Goal: Communication & Community: Share content

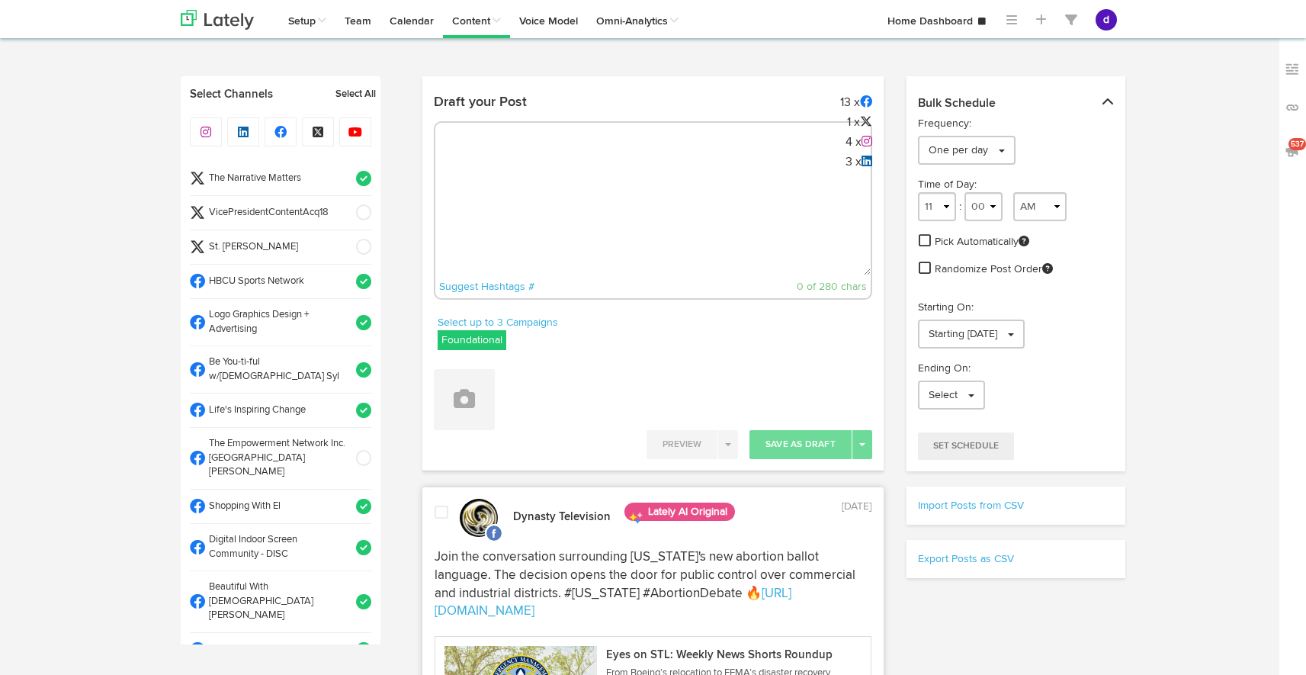
select select "10"
select select "13"
select select "11"
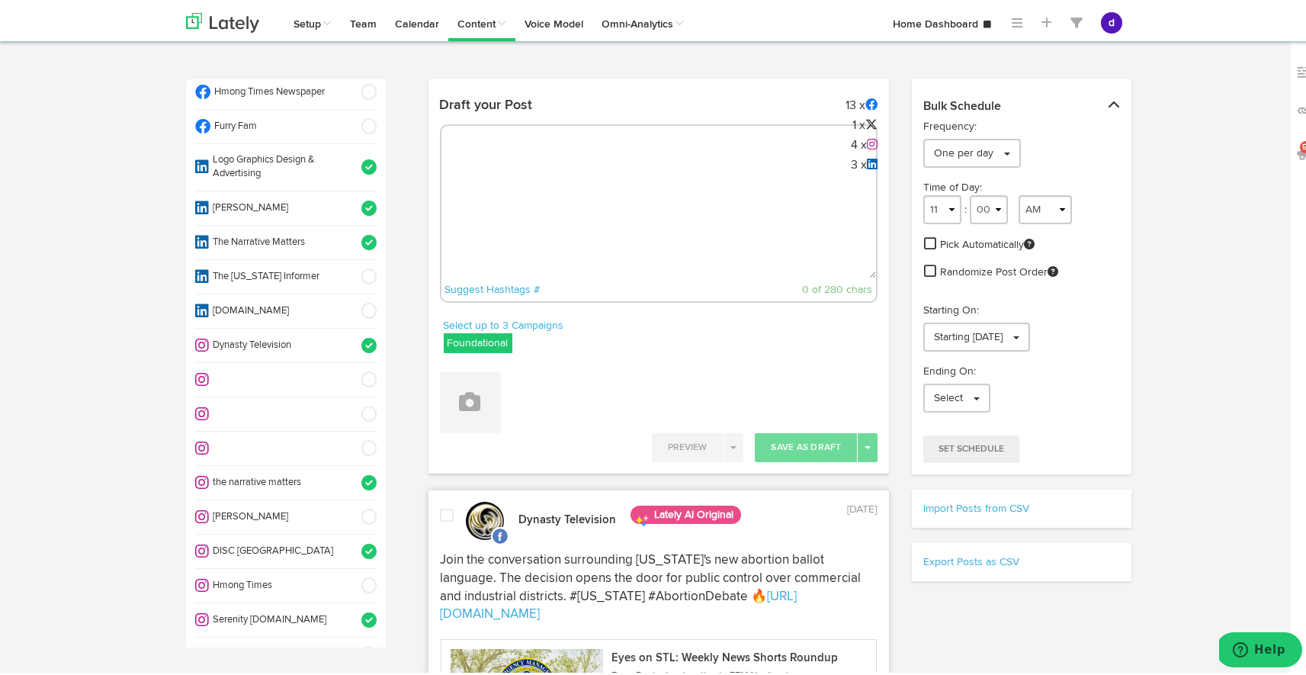
click at [493, 201] on textarea at bounding box center [658, 225] width 435 height 101
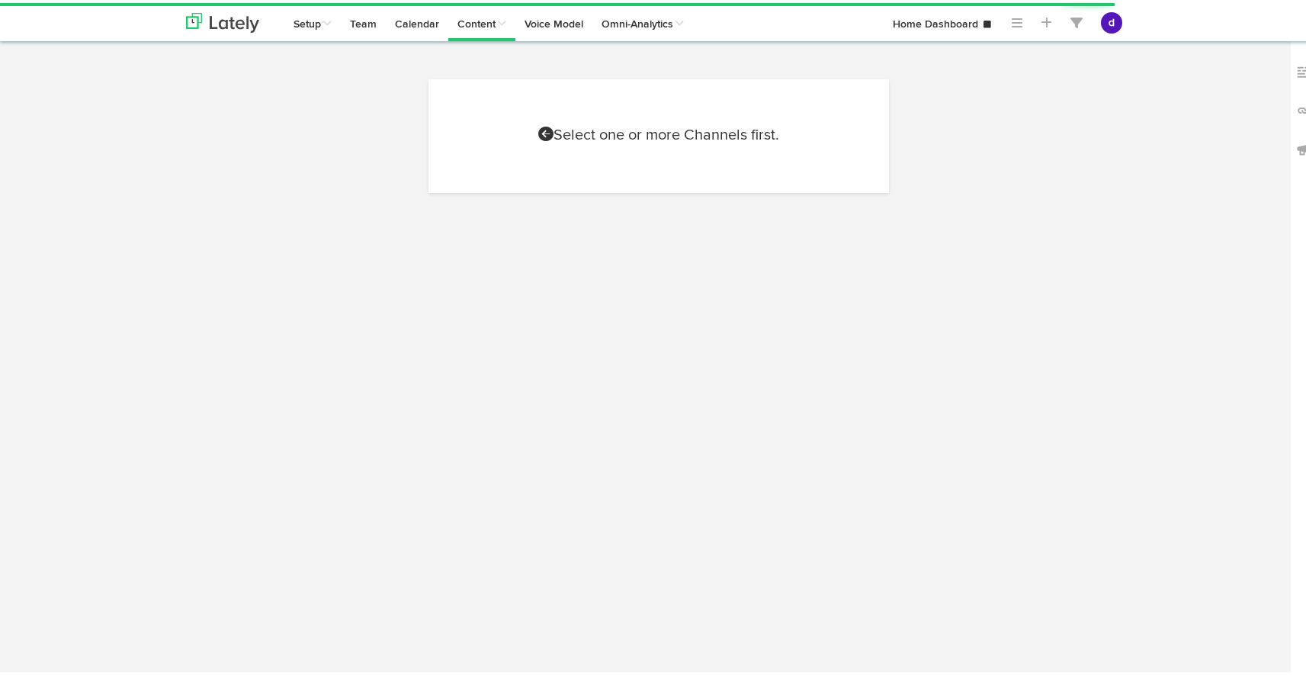
select select "4"
select select "51"
select select "PM"
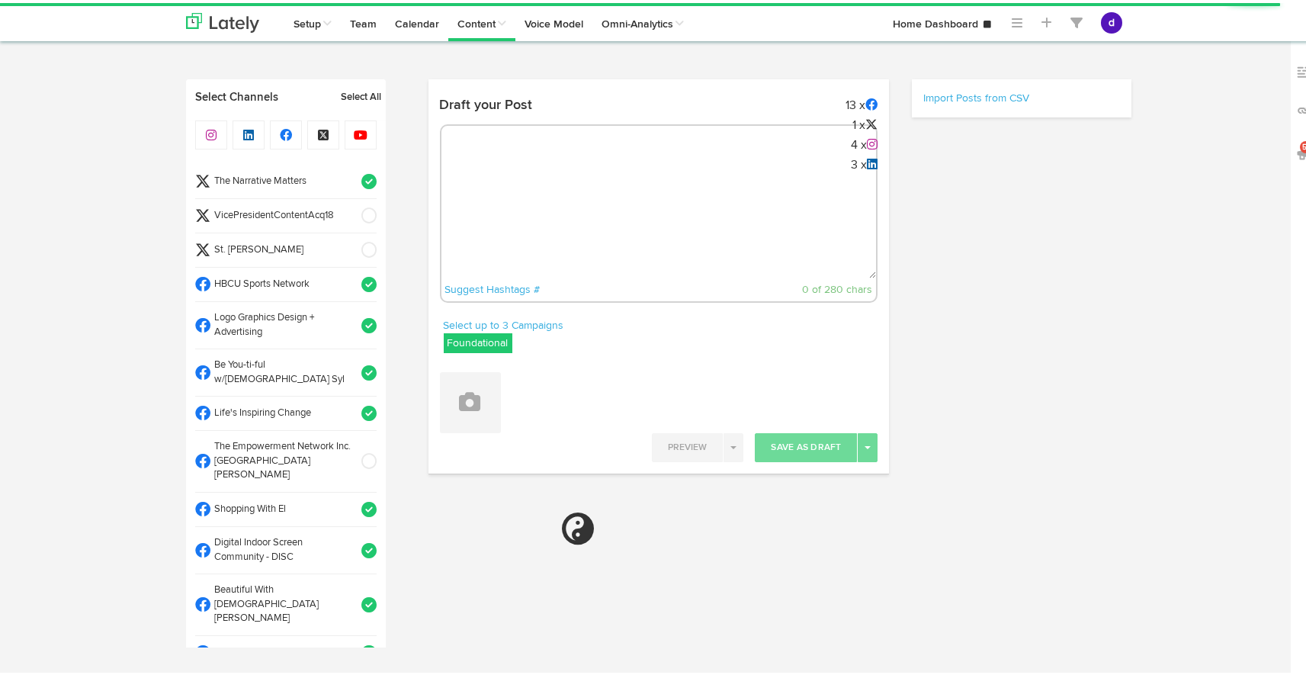
click at [482, 175] on textarea at bounding box center [658, 225] width 435 height 101
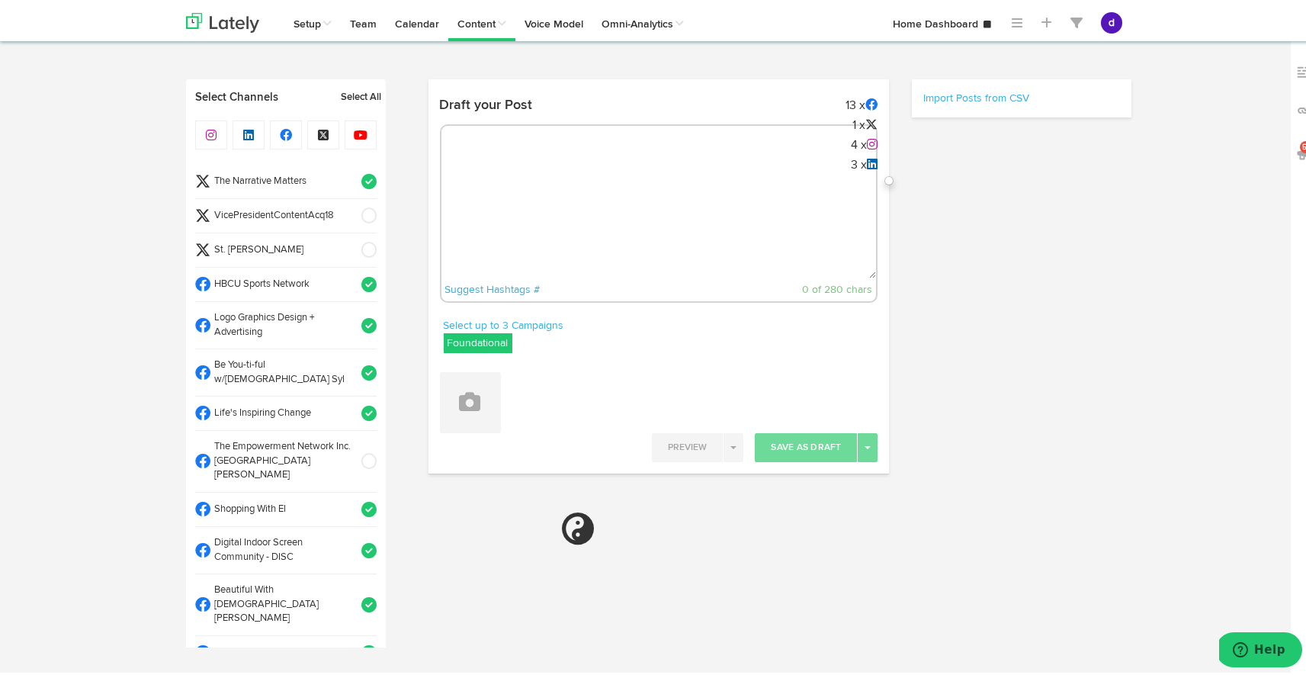
paste textarea "Your blood donation can save up to 3 lives! Join the NAACP St. Louis blood driv…"
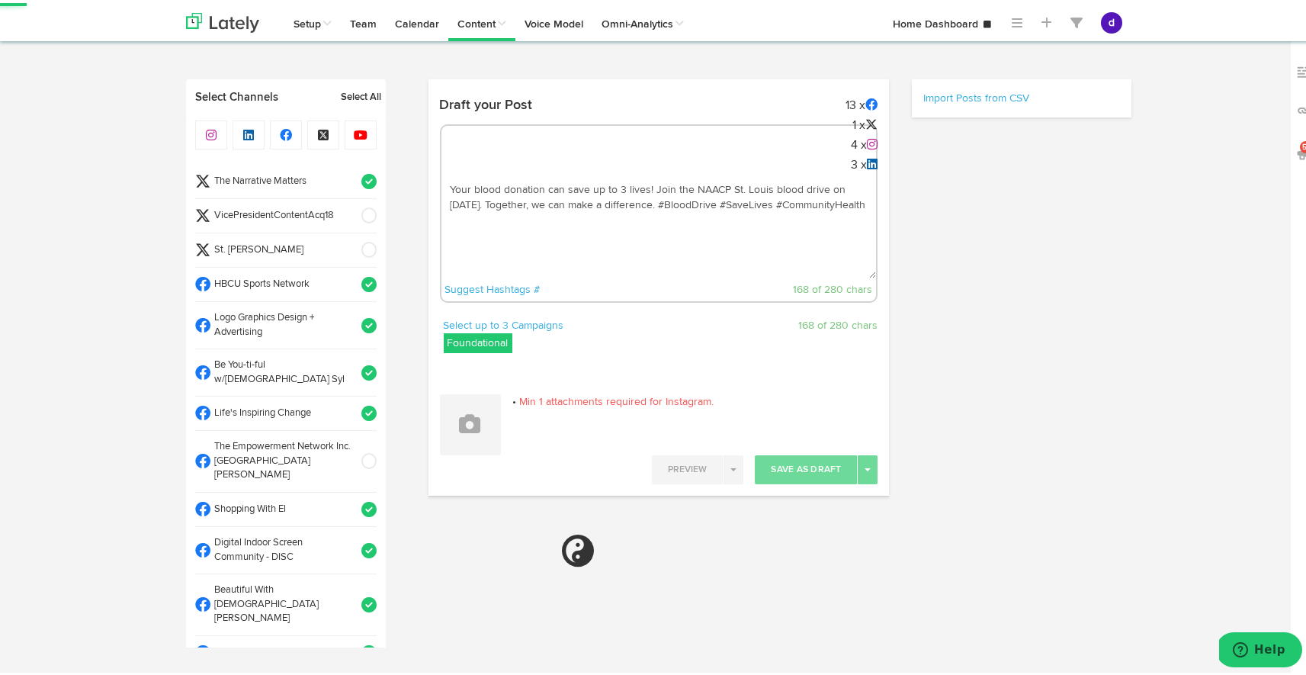
type textarea "Your blood donation can save up to 3 lives! Join the NAACP St. Louis blood driv…"
select select "11"
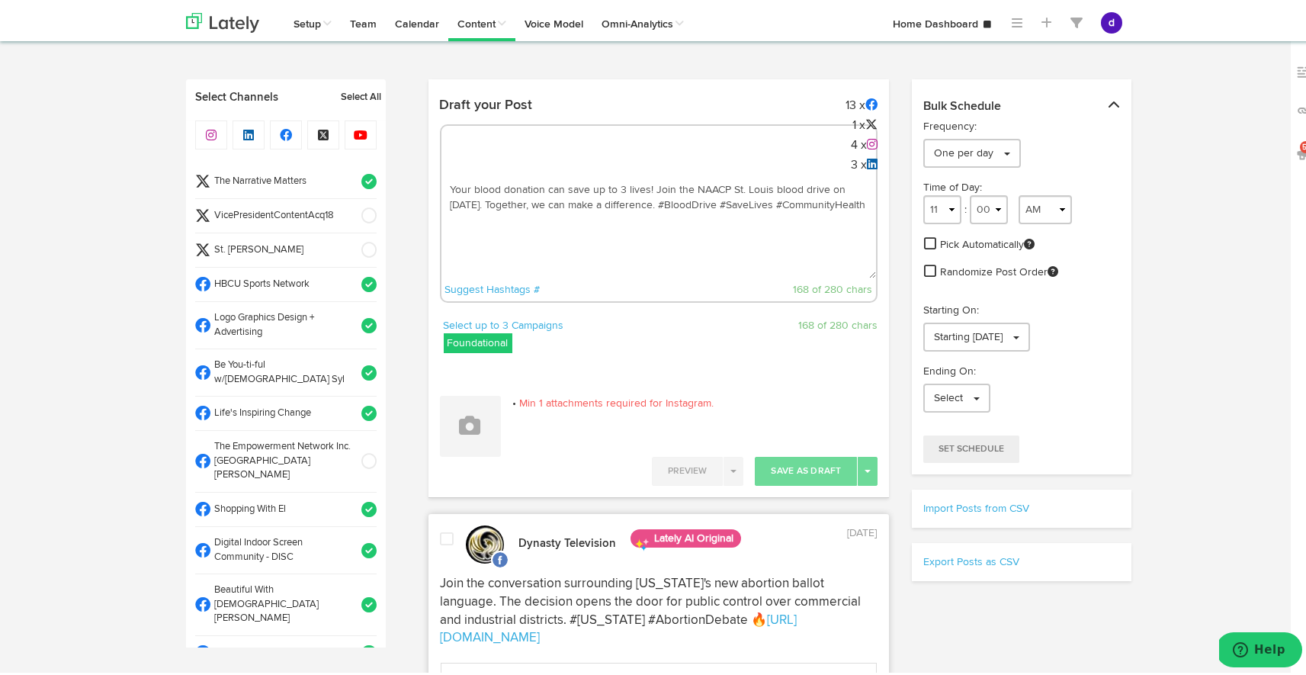
click at [631, 201] on textarea "Your blood donation can save up to 3 lives! Join the NAACP St. Louis blood driv…" at bounding box center [658, 225] width 435 height 101
paste textarea "https://stlargusnews.com/call-to-action-saving-lives-through-the-gift-of-blood/"
click at [653, 201] on textarea "Your blood donation can save up to 3 lives! Join the NAACP St. Louis blood driv…" at bounding box center [658, 225] width 435 height 101
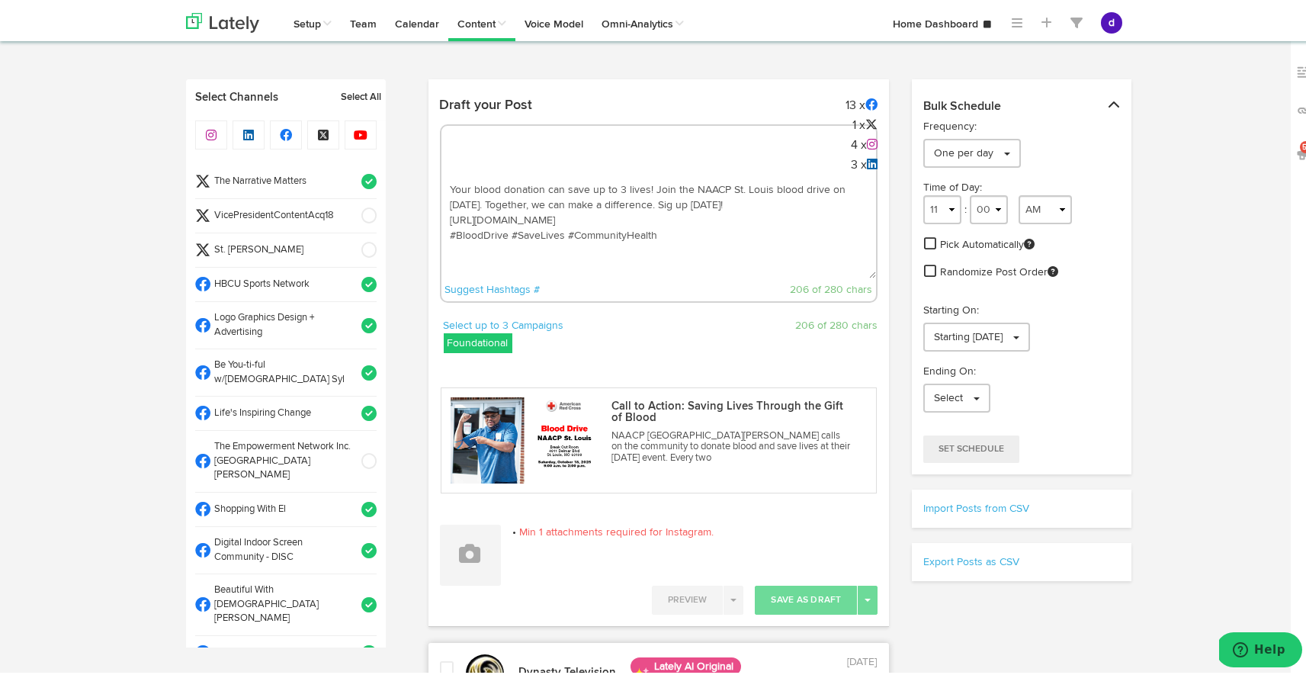
click at [644, 207] on textarea "Your blood donation can save up to 3 lives! Join the NAACP St. Louis blood driv…" at bounding box center [658, 225] width 435 height 101
type textarea "Your blood donation can save up to 3 lives! Join the NAACP St. Louis blood driv…"
click at [352, 243] on span at bounding box center [363, 246] width 25 height 15
click at [352, 211] on span at bounding box center [363, 212] width 25 height 15
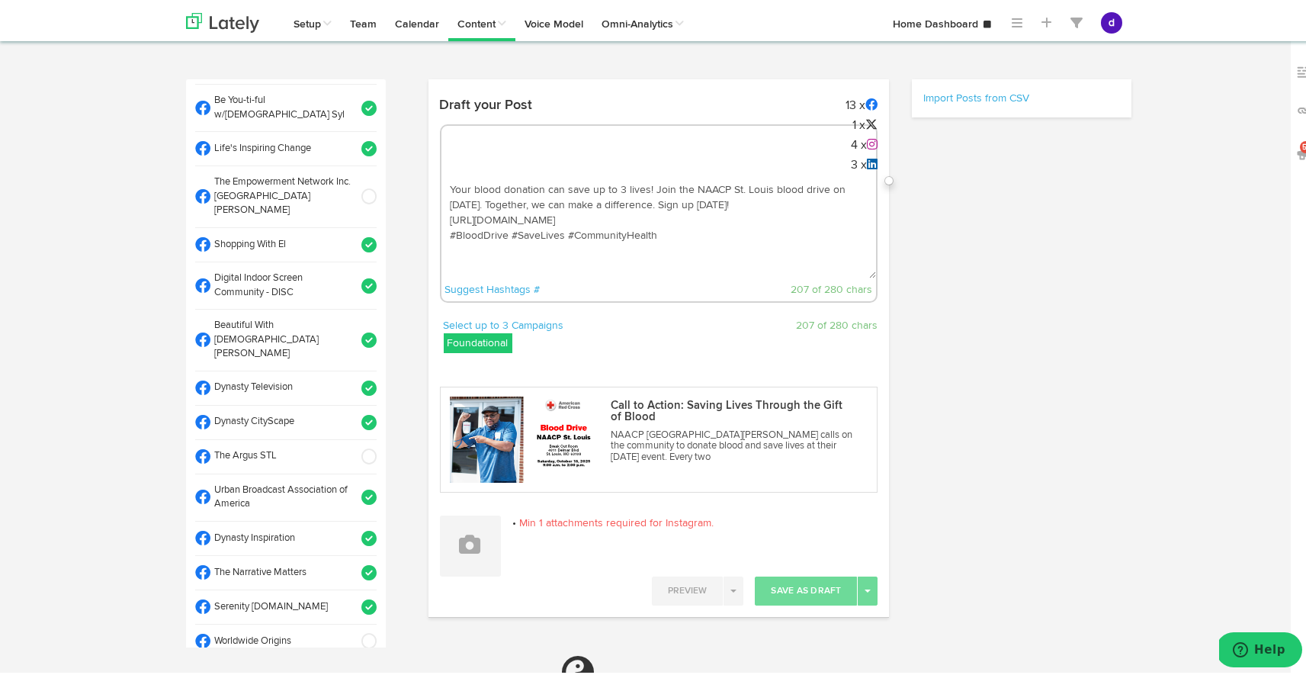
select select "11"
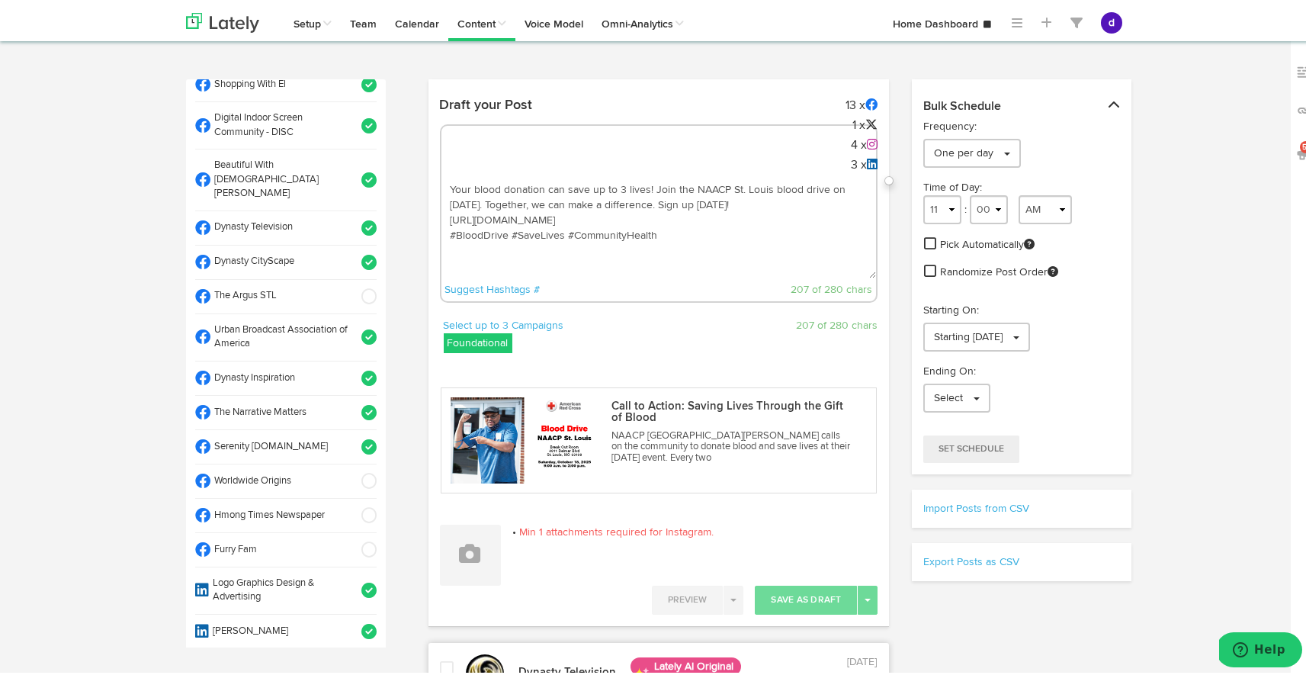
scroll to position [425, 0]
click at [355, 286] on span at bounding box center [363, 293] width 25 height 15
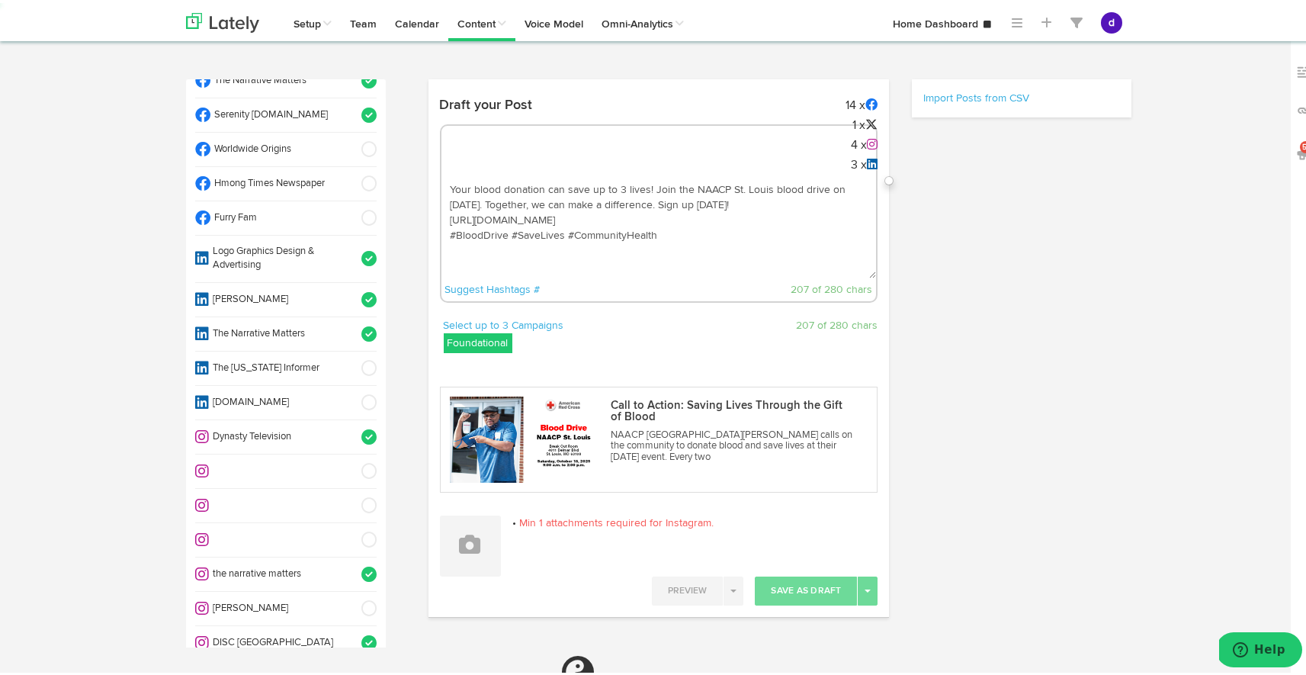
select select "11"
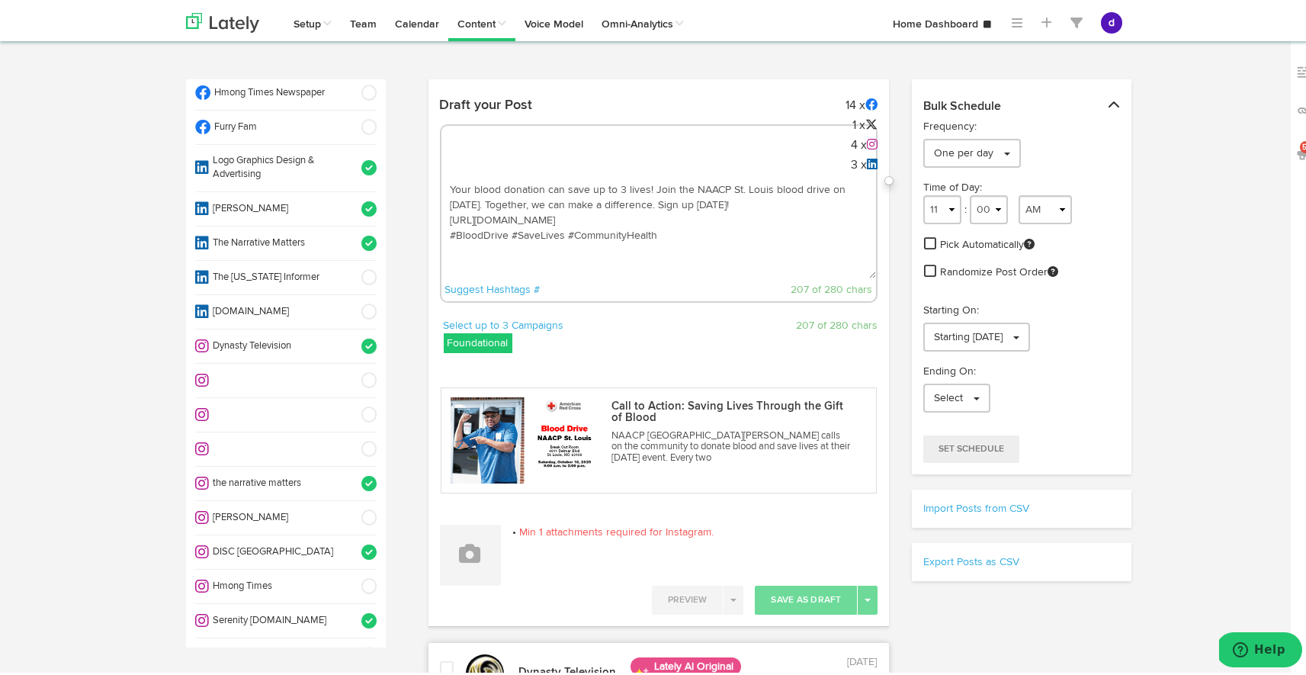
scroll to position [848, 0]
click at [351, 506] on span at bounding box center [363, 513] width 25 height 15
click at [481, 561] on button at bounding box center [470, 552] width 61 height 61
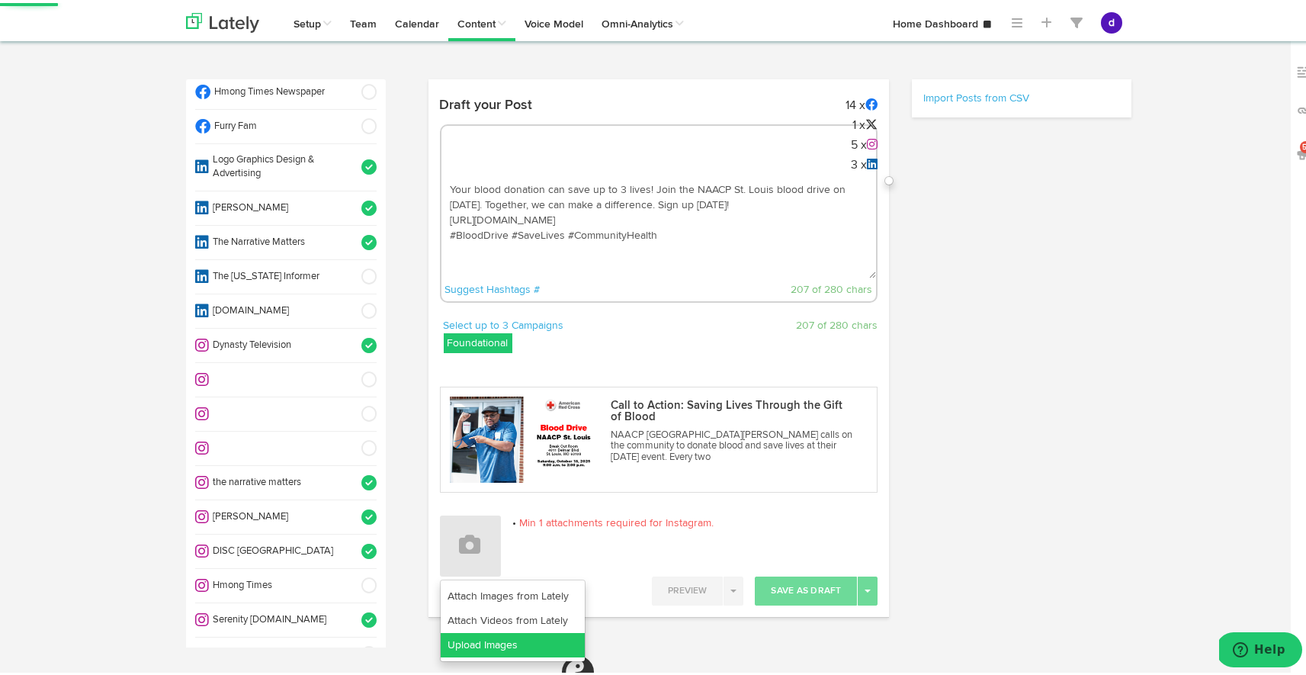
click at [496, 647] on link "Upload Images" at bounding box center [513, 642] width 144 height 24
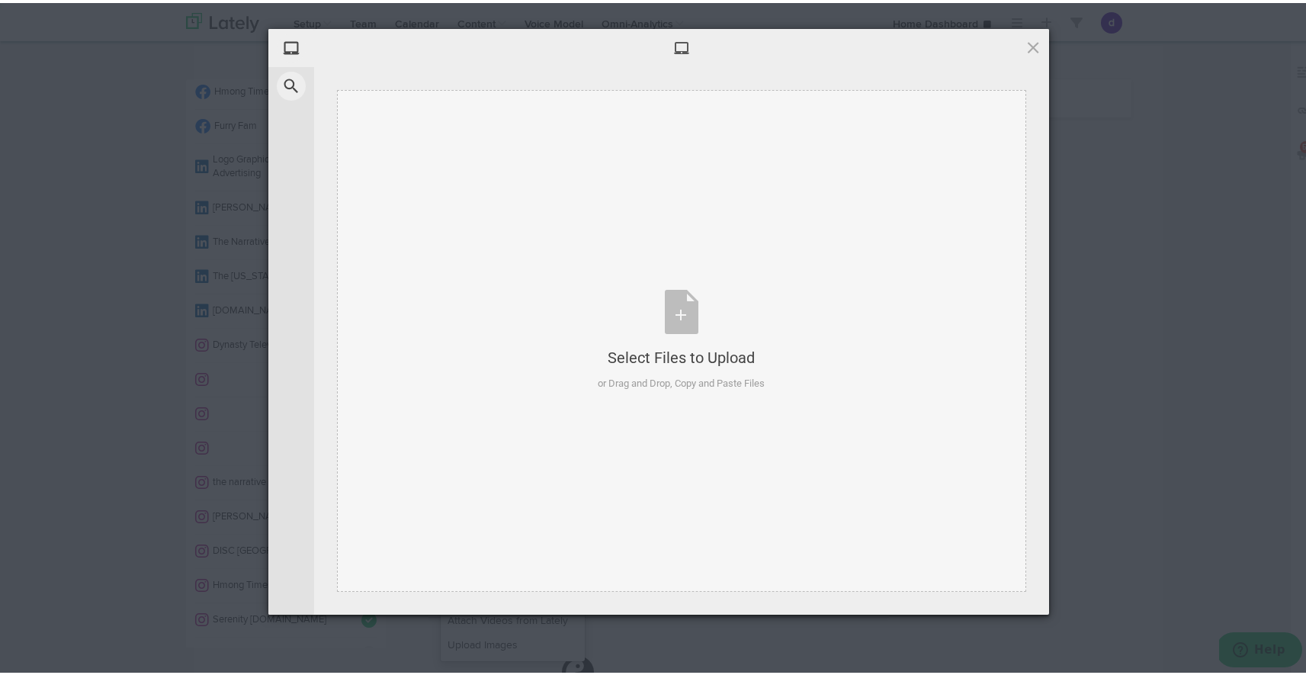
select select "11"
click at [668, 314] on div "Select Files to Upload or Drag and Drop, Copy and Paste Files" at bounding box center [682, 337] width 167 height 101
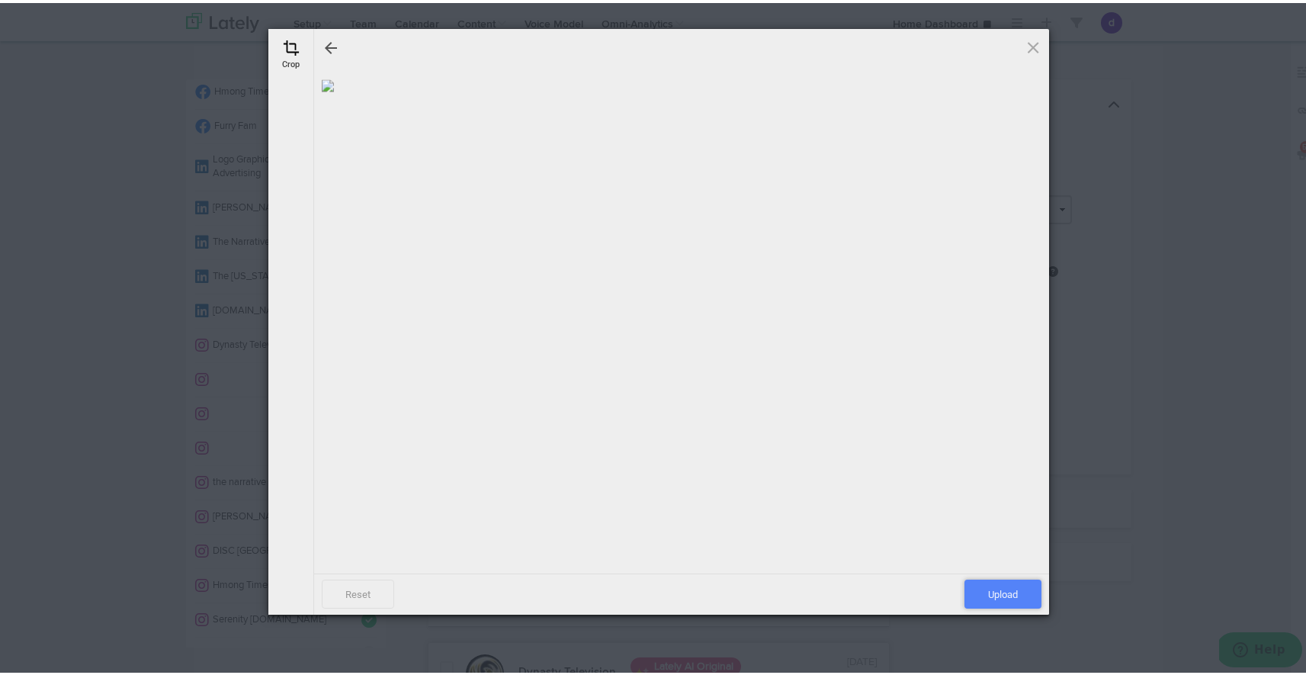
click at [990, 595] on span "Upload" at bounding box center [1003, 590] width 77 height 29
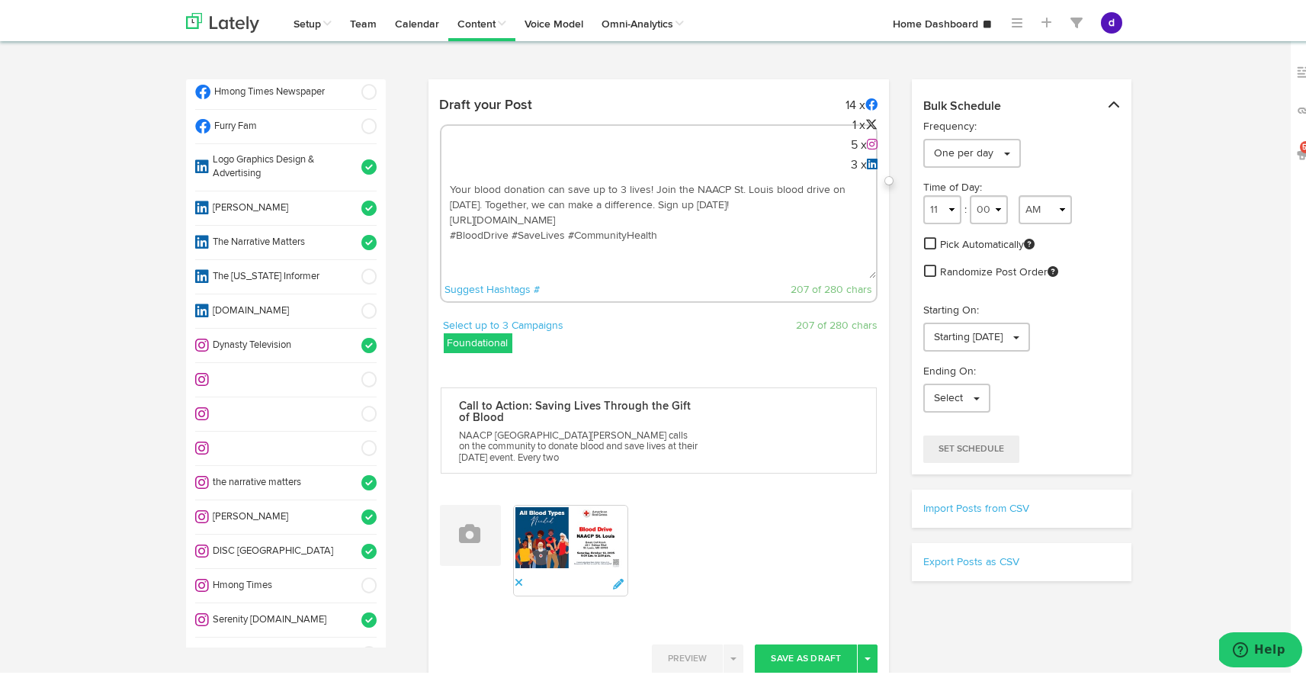
click at [693, 201] on textarea "Your blood donation can save up to 3 lives! Join the NAACP St. Louis blood driv…" at bounding box center [658, 225] width 435 height 101
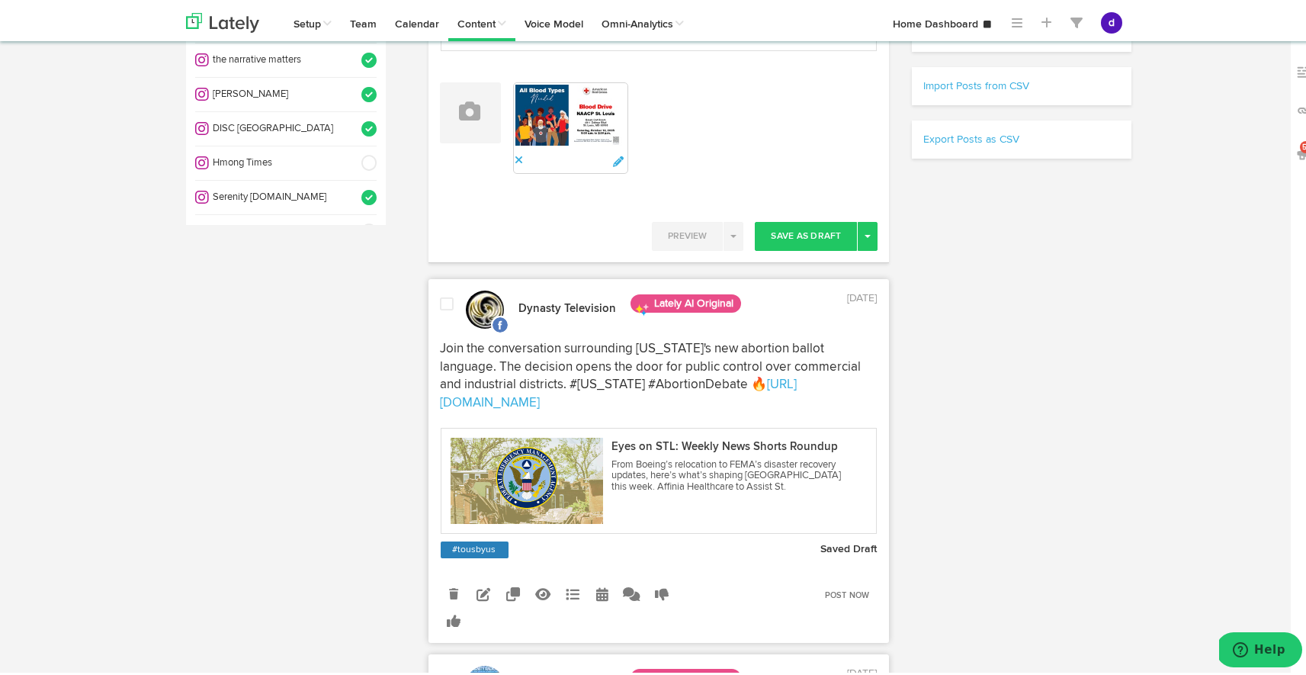
scroll to position [463, 0]
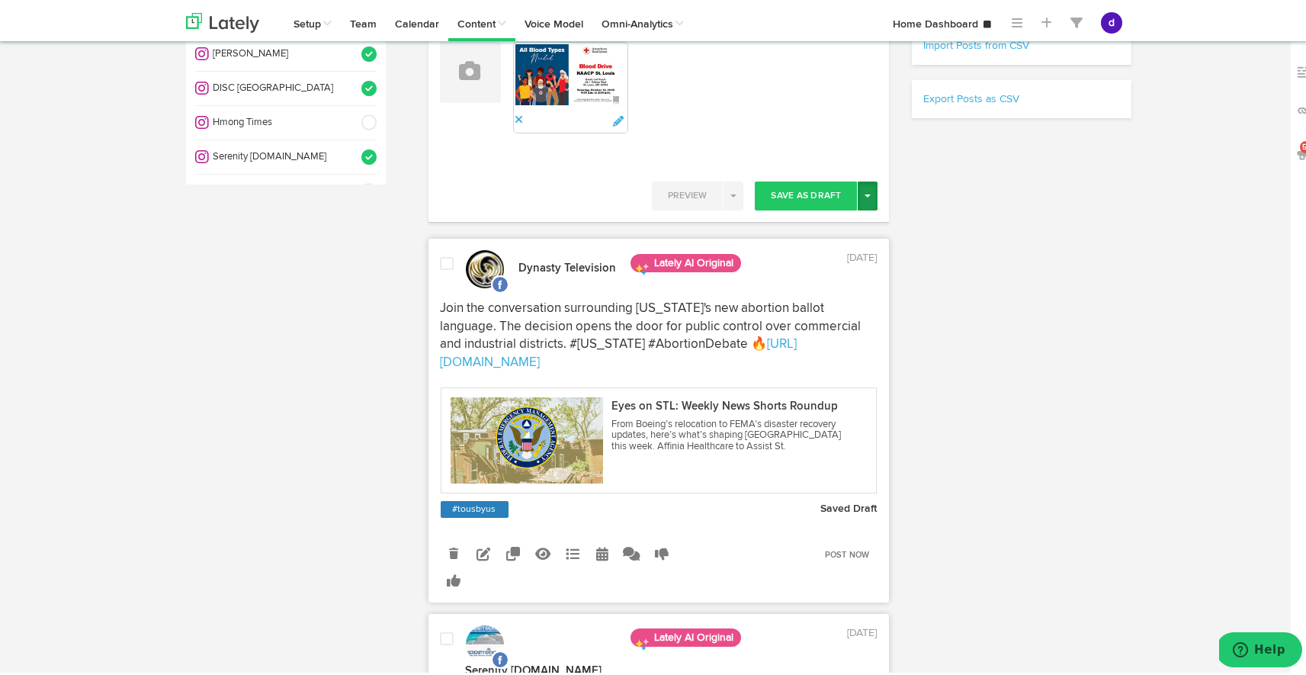
type textarea "Your blood donation can save up to 3 lives! Join the NAACP St. Louis blood driv…"
click at [869, 186] on button "Toggle Dropdown" at bounding box center [868, 192] width 20 height 29
click at [843, 313] on link "Post Now" at bounding box center [814, 322] width 125 height 24
